Goal: Task Accomplishment & Management: Manage account settings

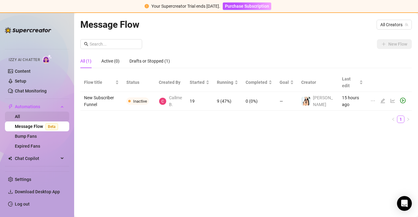
click at [20, 118] on link "All" at bounding box center [17, 116] width 5 height 5
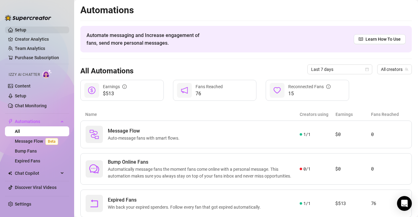
click at [26, 30] on link "Setup" at bounding box center [20, 29] width 11 height 5
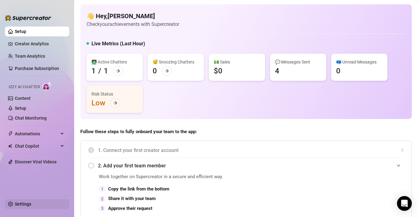
click at [26, 205] on link "Settings" at bounding box center [23, 204] width 16 height 5
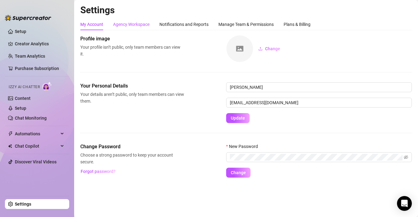
click at [139, 23] on div "Agency Workspace" at bounding box center [131, 24] width 36 height 7
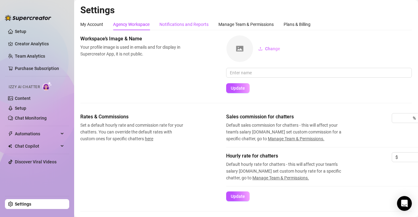
click at [177, 24] on div "Notifications and Reports" at bounding box center [183, 24] width 49 height 7
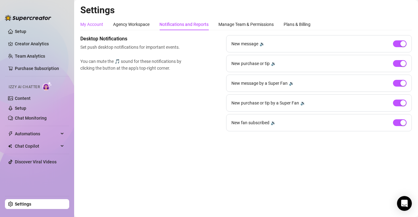
click at [83, 24] on div "My Account" at bounding box center [91, 24] width 23 height 7
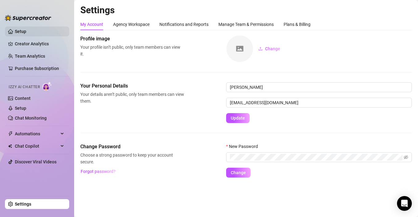
click at [23, 34] on link "Setup" at bounding box center [20, 31] width 11 height 5
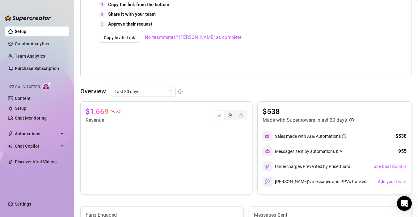
scroll to position [150, 0]
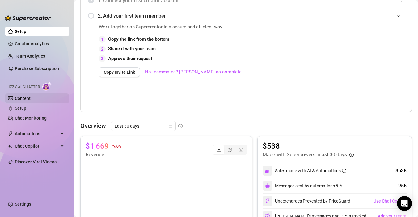
click at [24, 99] on link "Content" at bounding box center [23, 98] width 16 height 5
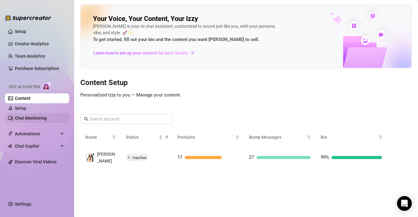
click at [37, 117] on link "Chat Monitoring" at bounding box center [31, 118] width 32 height 5
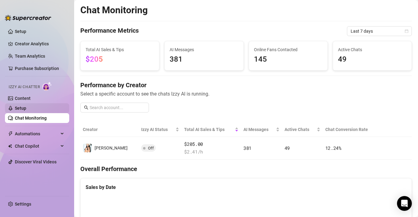
click at [26, 108] on link "Setup" at bounding box center [20, 108] width 11 height 5
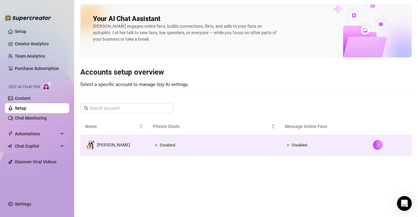
click at [122, 148] on td "[PERSON_NAME]" at bounding box center [114, 145] width 68 height 20
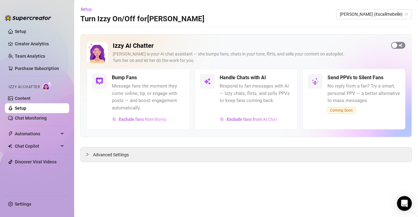
click at [392, 44] on div "button" at bounding box center [394, 46] width 6 height 6
